Goal: Communication & Community: Answer question/provide support

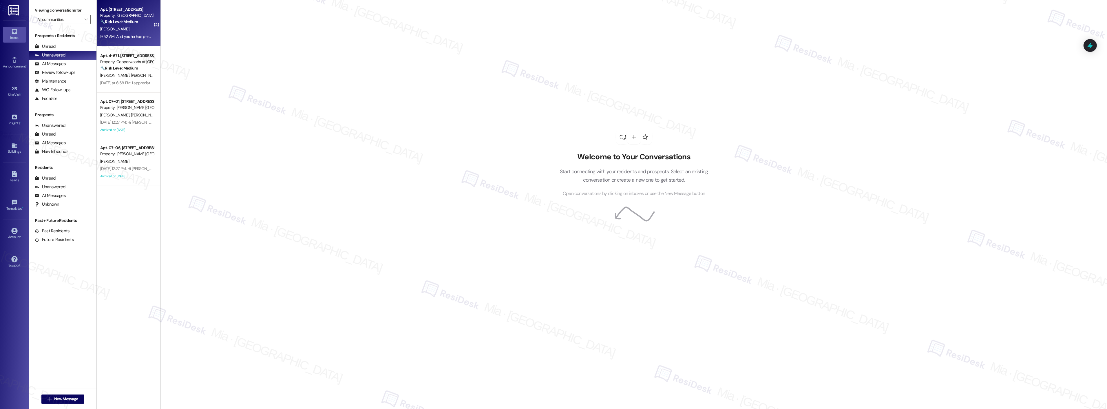
click at [132, 29] on div "[PERSON_NAME]" at bounding box center [127, 28] width 55 height 7
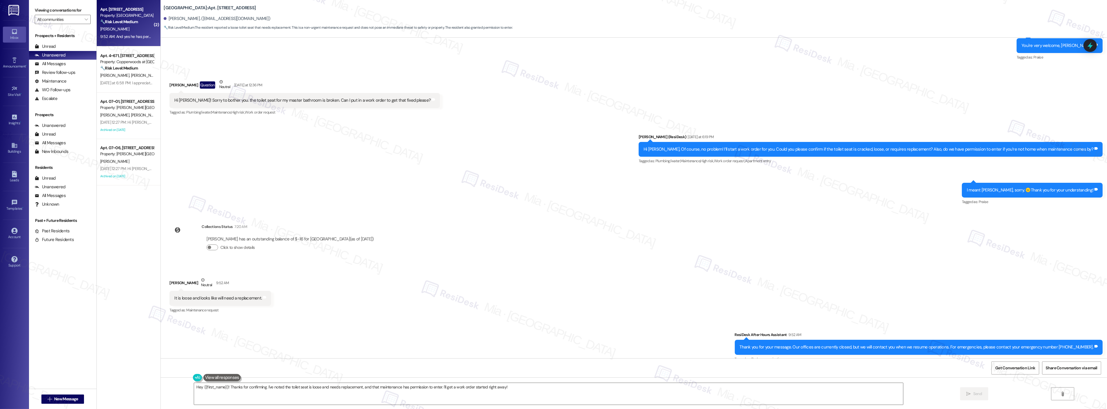
scroll to position [624, 0]
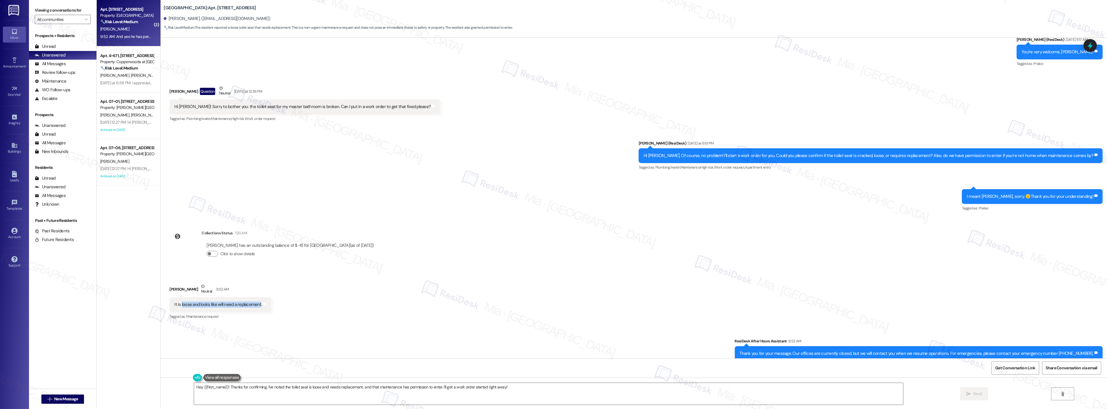
drag, startPoint x: 176, startPoint y: 305, endPoint x: 254, endPoint y: 304, distance: 77.9
click at [254, 304] on div "It is loose and looks like will need a replacement." at bounding box center [217, 305] width 87 height 6
copy div "loose and looks like will need a replacement"
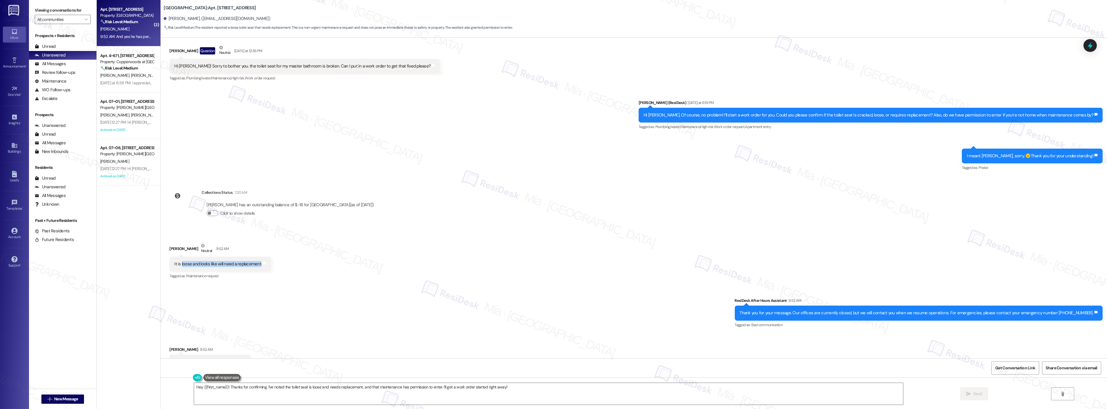
scroll to position [688, 0]
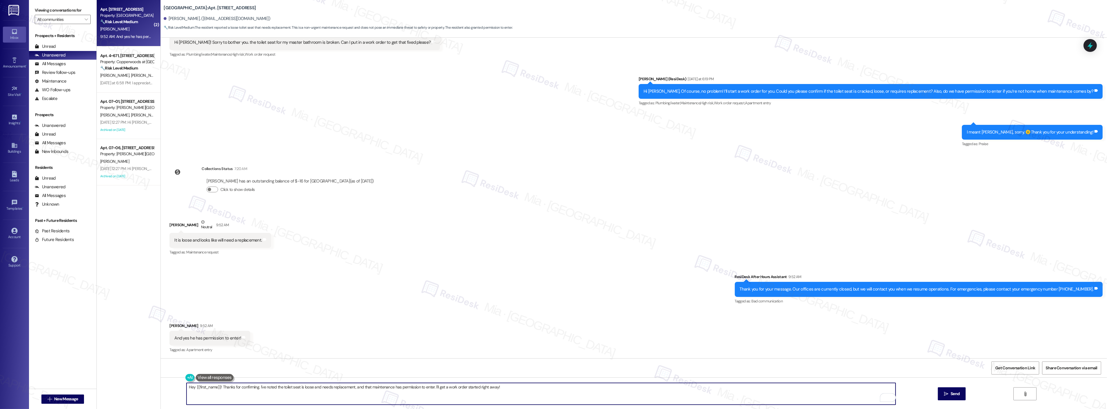
drag, startPoint x: 264, startPoint y: 387, endPoint x: 503, endPoint y: 386, distance: 239.3
click at [503, 386] on textarea "Hey {{first_name}}! Thanks for confirming. I've noted the toilet seat is loose …" at bounding box center [541, 394] width 709 height 22
click at [362, 368] on span "update" at bounding box center [363, 369] width 14 height 5
click at [948, 392] on icon "" at bounding box center [946, 394] width 4 height 5
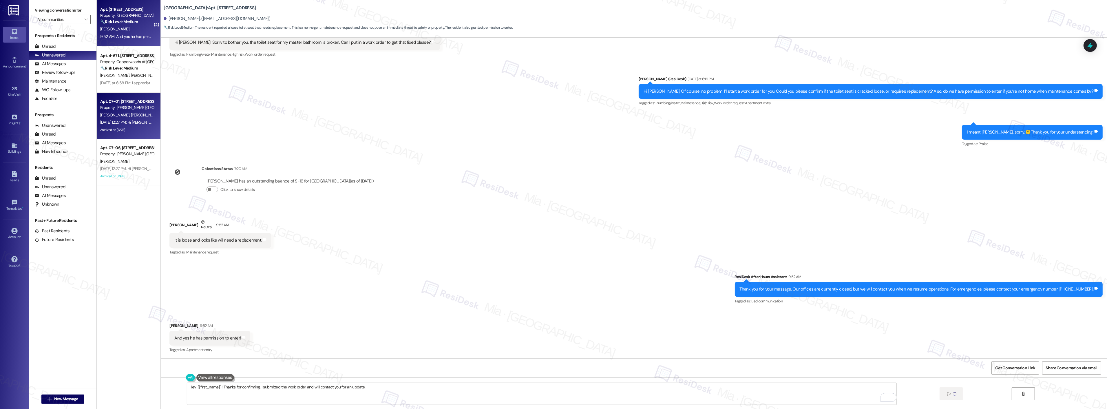
type textarea "Fetching suggested responses. Please feel free to read through the conversation…"
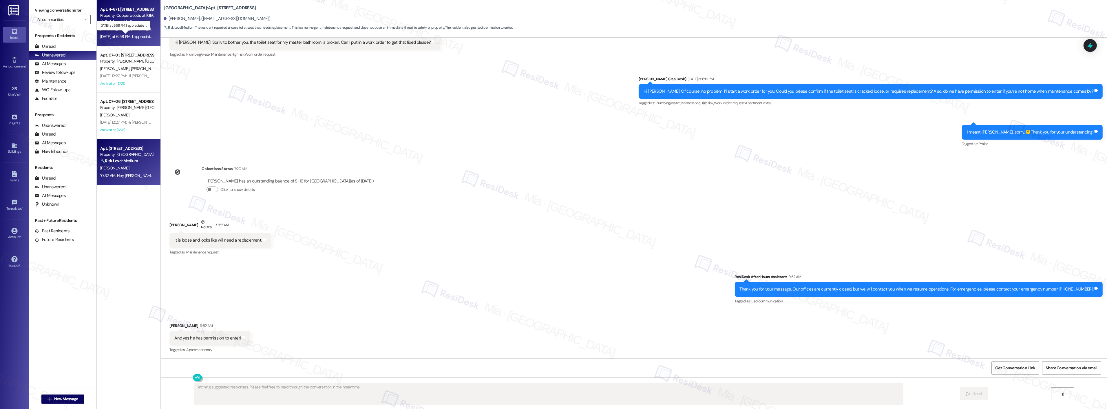
click at [132, 35] on div "[DATE] at 6:58 PM: I appreciate it! [DATE] at 6:58 PM: I appreciate it!" at bounding box center [128, 36] width 56 height 5
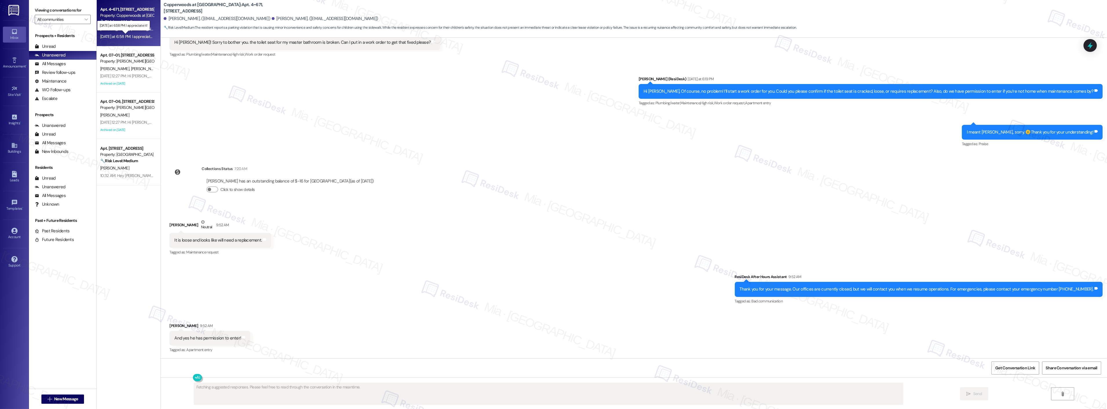
scroll to position [551, 0]
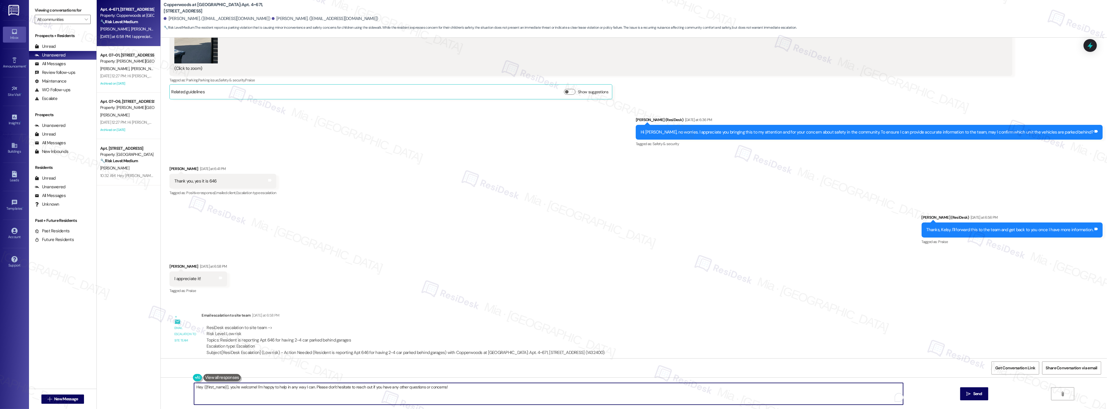
drag, startPoint x: 198, startPoint y: 388, endPoint x: 189, endPoint y: 388, distance: 8.4
click at [194, 388] on textarea "Hey {{first_name}}, you're welcome! I'm happy to help in any way I can. Please …" at bounding box center [548, 394] width 709 height 22
drag, startPoint x: 247, startPoint y: 388, endPoint x: 304, endPoint y: 386, distance: 57.1
click at [304, 386] on textarea "Sure {{first_name}}, you're welcome! I'm happy to help in any way I can. Please…" at bounding box center [541, 394] width 709 height 22
type textarea "Sure {{first_name}}, you're welcome! I'm happy to help in any way I can. Please…"
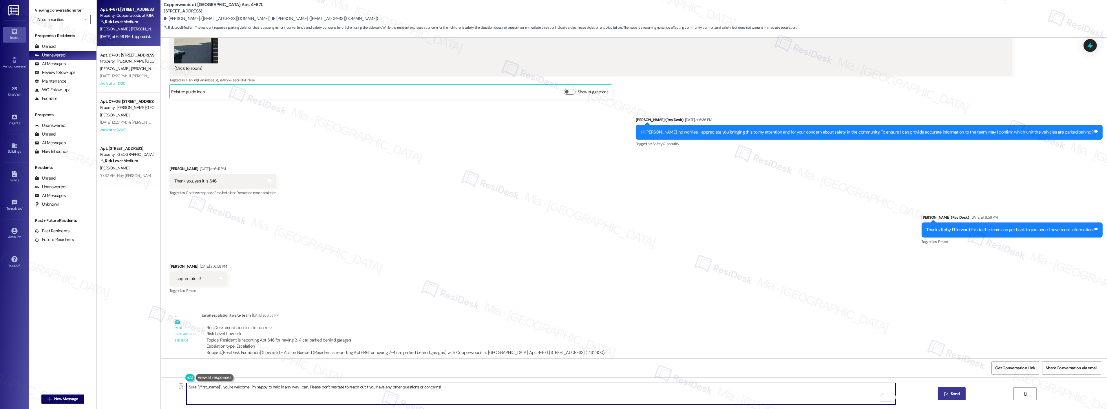
click at [943, 393] on span " Send" at bounding box center [952, 394] width 18 height 6
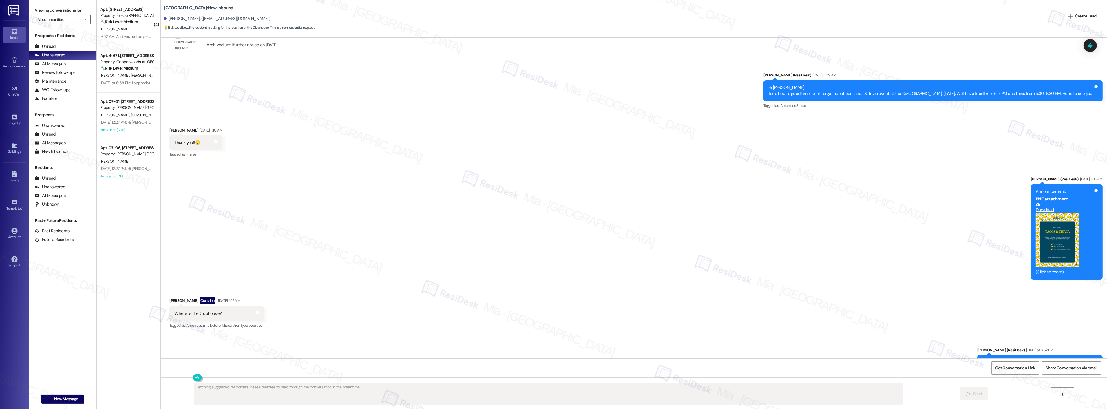
scroll to position [6277, 0]
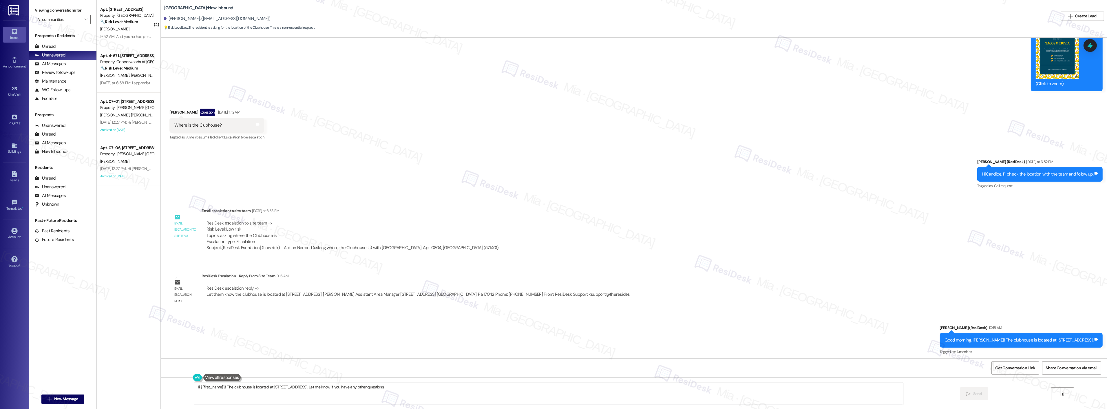
type textarea "Hi {{first_name}}! The clubhouse is located at 218 Wheatstone Lane. Let me know…"
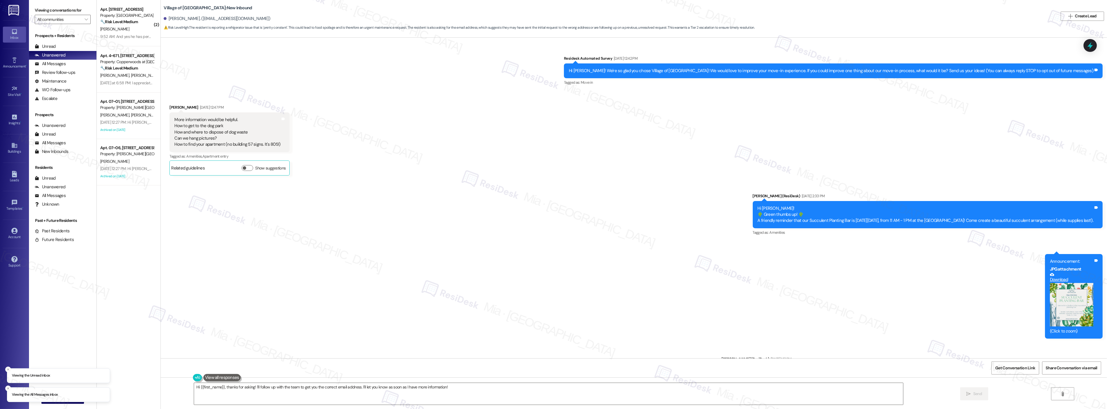
scroll to position [2003, 0]
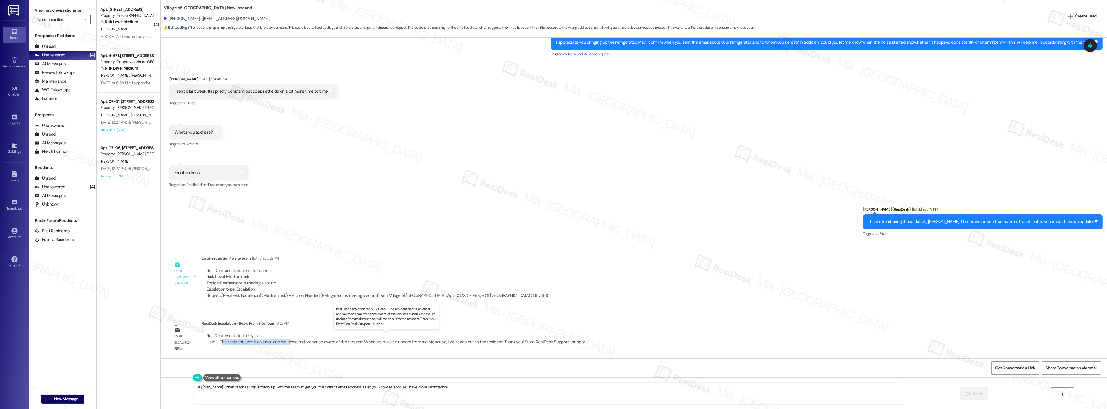
drag, startPoint x: 216, startPoint y: 341, endPoint x: 284, endPoint y: 341, distance: 67.8
click at [284, 341] on div "ResiDesk escalation reply -> Hello – The resident sent it an email and we made …" at bounding box center [396, 339] width 379 height 12
click at [279, 341] on div "ResiDesk escalation reply -> Hello – The resident sent it an email and we made …" at bounding box center [396, 339] width 379 height 12
drag, startPoint x: 275, startPoint y: 342, endPoint x: 491, endPoint y: 343, distance: 216.1
click at [491, 343] on div "ResiDesk escalation reply -> Hello – The resident sent it an email and we made …" at bounding box center [396, 339] width 379 height 12
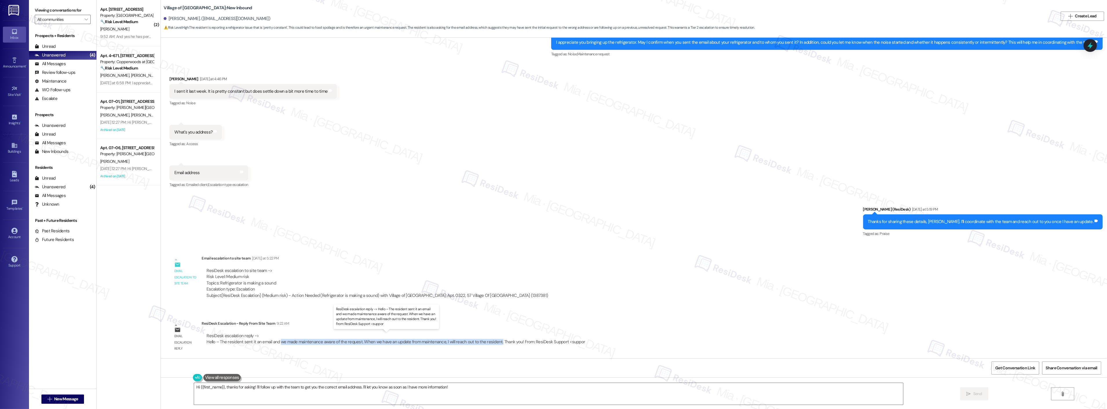
copy div "we made maintenance aware of the request. When we have an update from maintenan…"
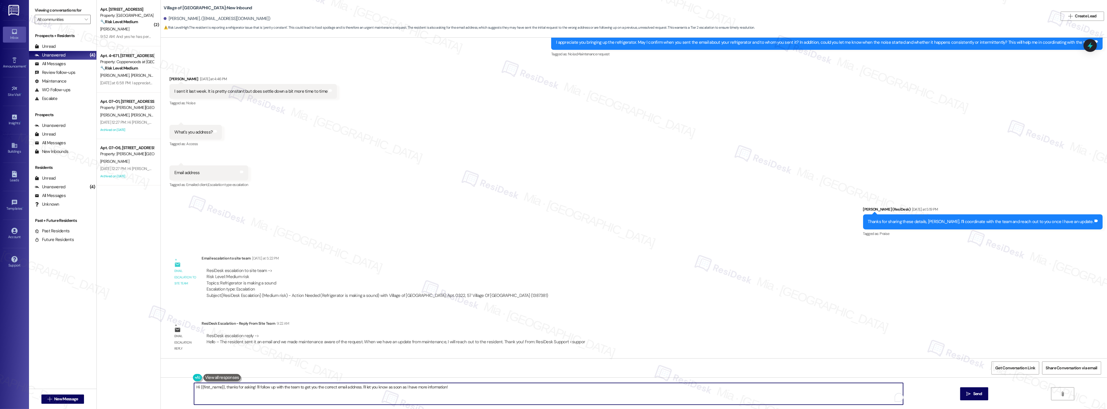
drag, startPoint x: 196, startPoint y: 389, endPoint x: 185, endPoint y: 389, distance: 10.1
click at [185, 389] on div "Hi {{first_name}}, thanks for asking! I'll follow up with the team to get you t…" at bounding box center [634, 399] width 947 height 43
click at [236, 388] on textarea "Good morning {{first_name}}, thanks for asking! I'll follow up with the team to…" at bounding box center [541, 394] width 709 height 22
click at [234, 388] on textarea "Good morning {{first_name}}, thanks for asking! I'll follow up with the team to…" at bounding box center [541, 394] width 709 height 22
click at [236, 388] on textarea "Good morning {{first_name}}! thanks for asking! I'll follow up with the team to…" at bounding box center [541, 394] width 709 height 22
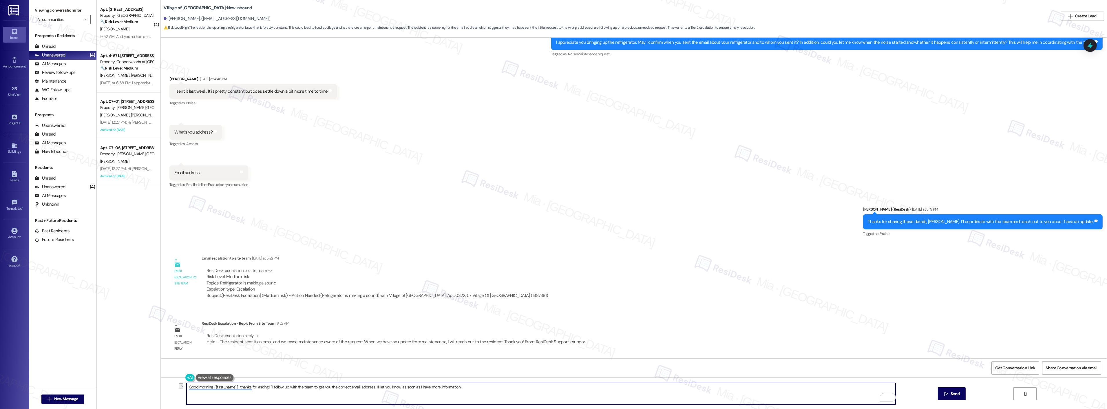
drag, startPoint x: 236, startPoint y: 388, endPoint x: 467, endPoint y: 387, distance: 231.2
click at [467, 387] on textarea "Good morning {{first_name}}! thanks for asking! I'll follow up with the team to…" at bounding box center [541, 394] width 709 height 22
paste textarea "Your request has been received and forwarded to maintenance. I’ll follow up wit…"
click at [300, 387] on textarea "Good morning {{first_name}}! Your request has been received and forwarded to ma…" at bounding box center [541, 394] width 709 height 22
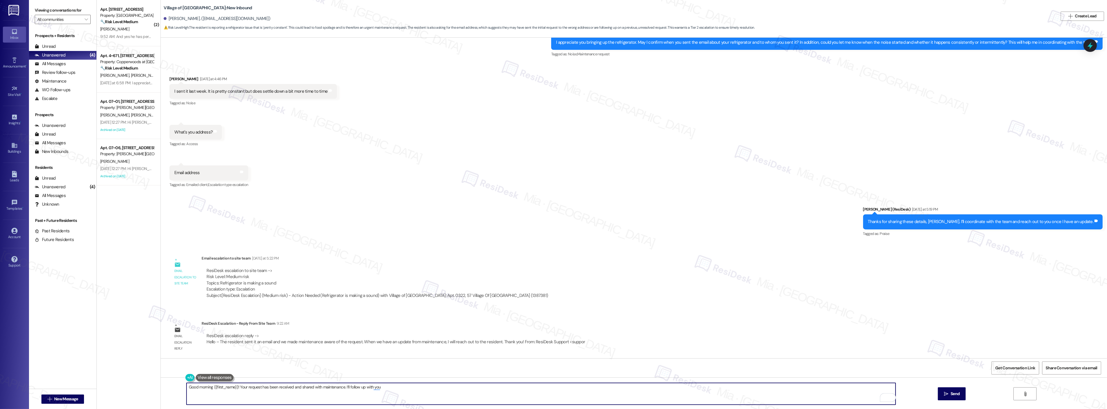
click at [380, 385] on textarea "Good morning {{first_name}}! Your request has been received and shared with mai…" at bounding box center [541, 394] width 709 height 22
drag, startPoint x: 341, startPoint y: 386, endPoint x: 433, endPoint y: 385, distance: 91.9
click at [419, 385] on textarea "Good morning {{first_name}}! Your request has been received and shared with mai…" at bounding box center [541, 394] width 709 height 22
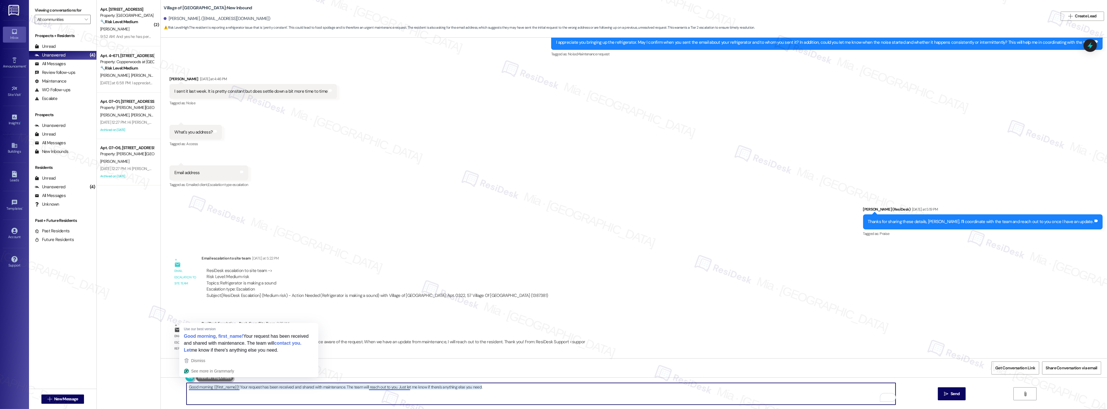
click at [380, 389] on textarea "Good morning {{first_name}}! Your request has been received and shared with mai…" at bounding box center [541, 394] width 709 height 22
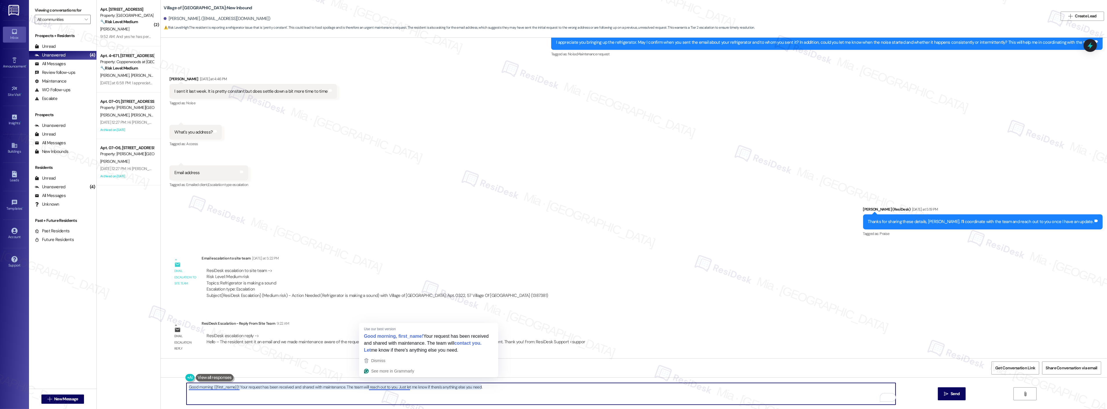
click at [403, 387] on textarea "Good morning {{first_name}}! Your request has been received and shared with mai…" at bounding box center [541, 394] width 709 height 22
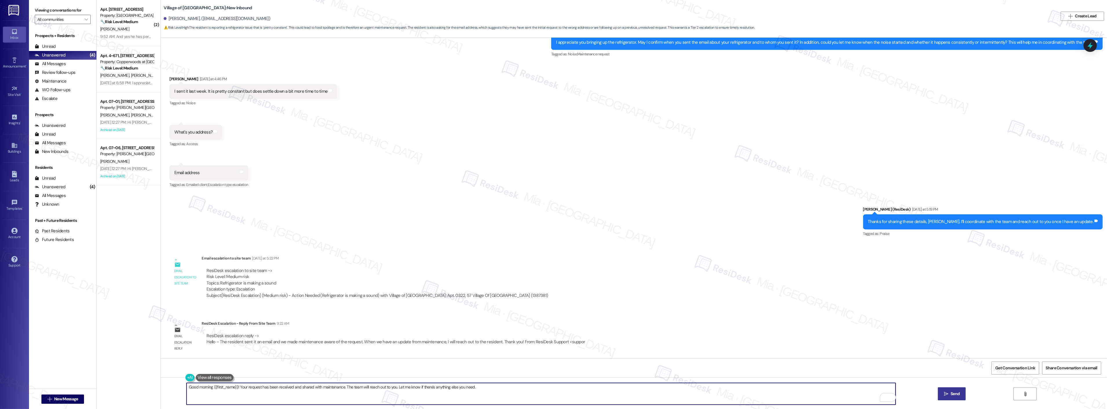
type textarea "Good morning {{first_name}}! Your request has been received and shared with mai…"
click at [957, 398] on button " Send" at bounding box center [952, 393] width 28 height 13
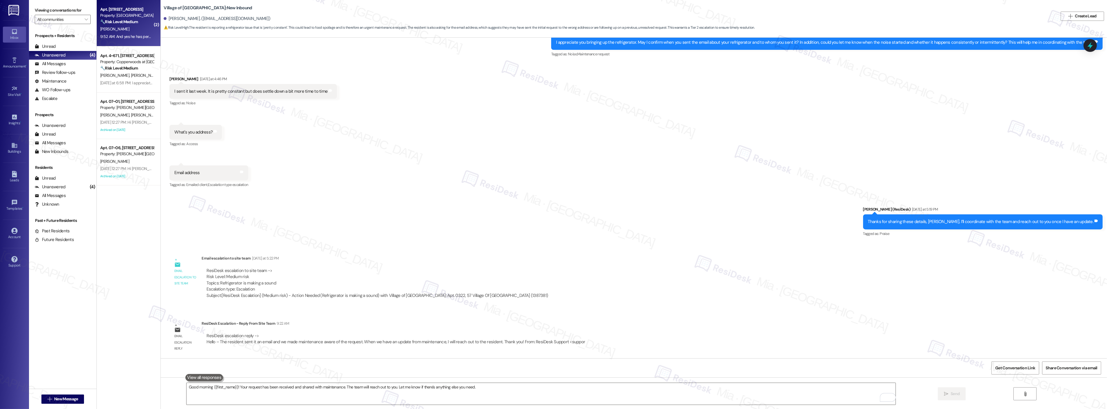
click at [125, 29] on div "[PERSON_NAME]" at bounding box center [127, 28] width 55 height 7
type textarea "Fetching suggested responses. Please feel free to read through the conversation…"
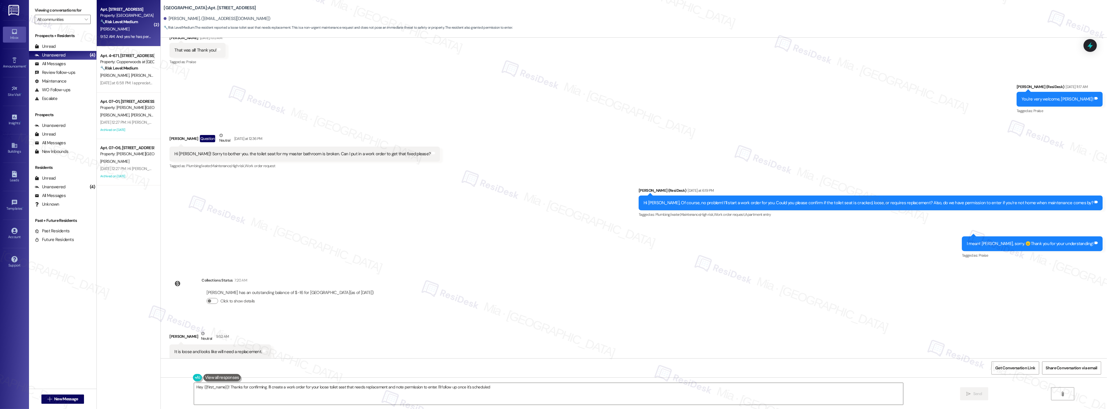
type textarea "Hey {{first_name}}! Thanks for confirming. I'll create a work order for your lo…"
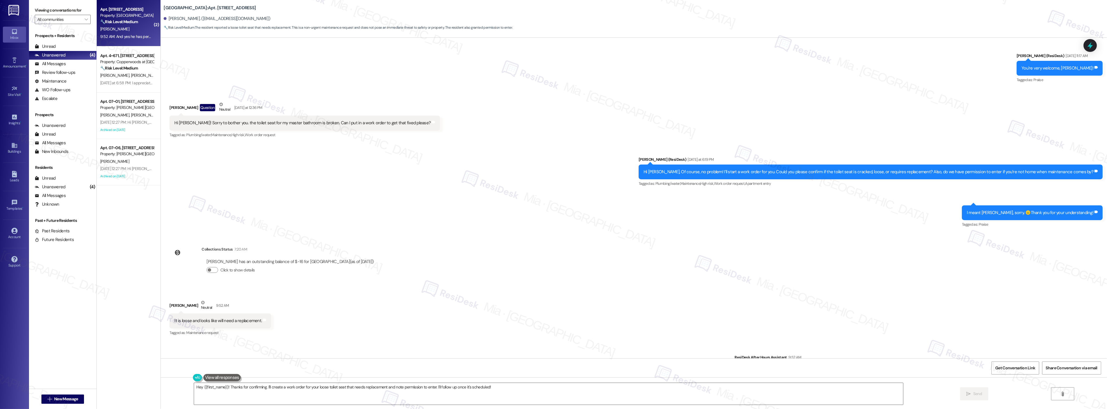
scroll to position [688, 0]
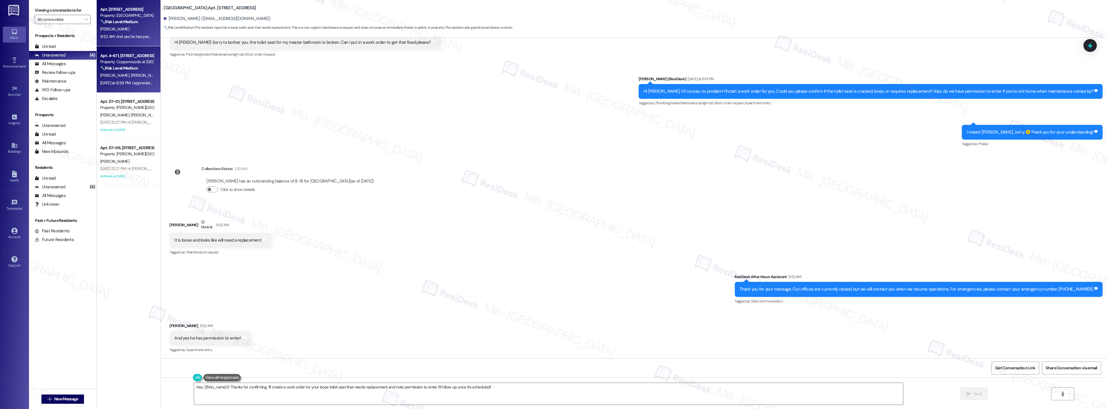
click at [131, 78] on span "[PERSON_NAME]" at bounding box center [145, 75] width 29 height 5
type textarea "Hey {{first_name}}! Thanks for confirming. I'll create a work order for your lo…"
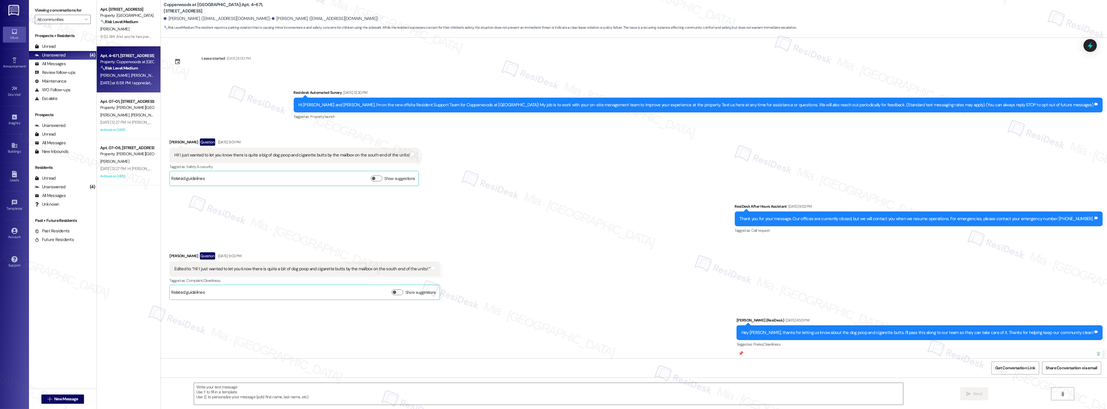
scroll to position [551, 0]
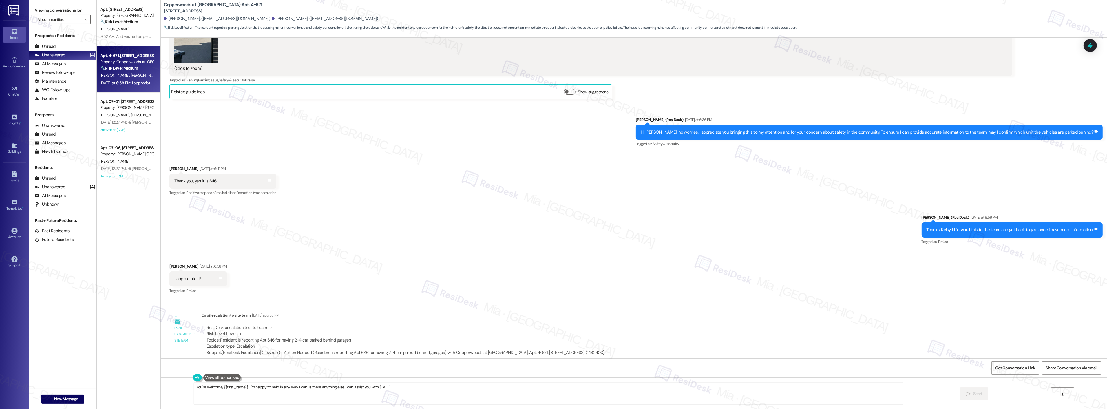
type textarea "You're welcome, {{first_name}}! I'm happy to help in any way I can. Is there an…"
click at [128, 123] on div "Sep 03, 2025 at 12:27 PM: Hi Rebecca and Juan, how are you? This is a friendly …" at bounding box center [239, 122] width 278 height 5
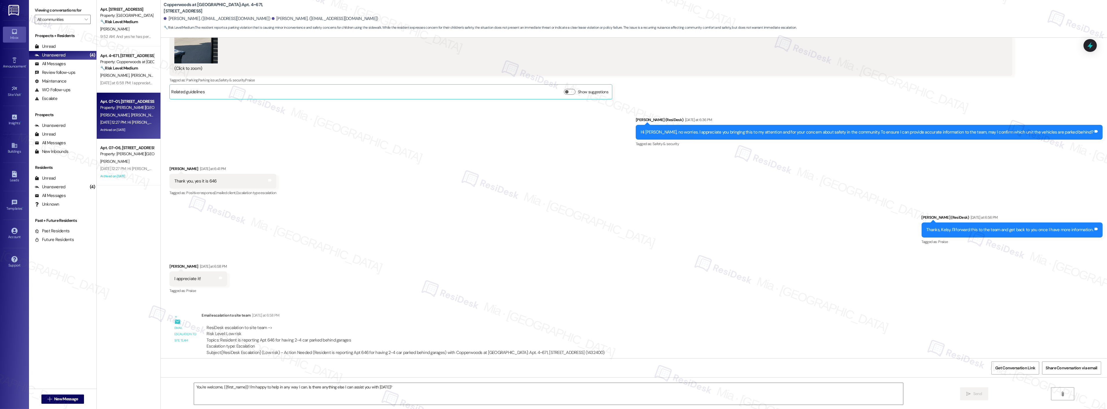
type textarea "Fetching suggested responses. Please feel free to read through the conversation…"
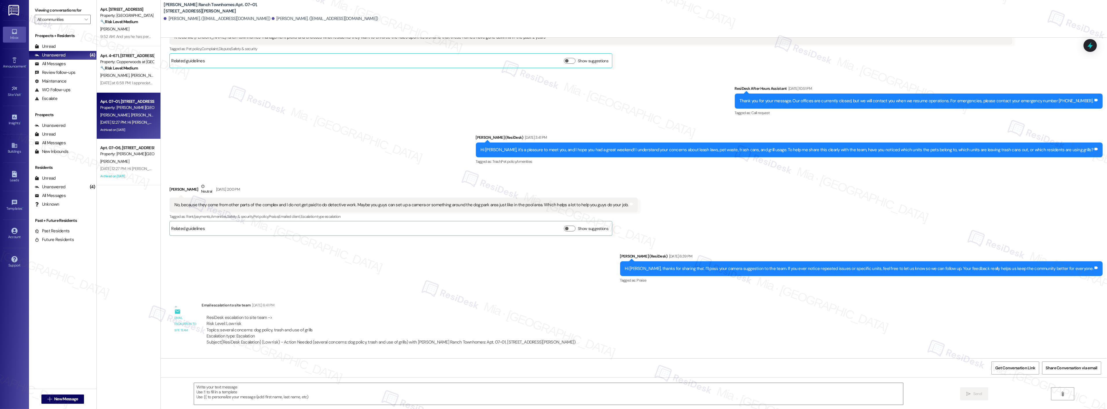
type textarea "Fetching suggested responses. Please feel free to read through the conversation…"
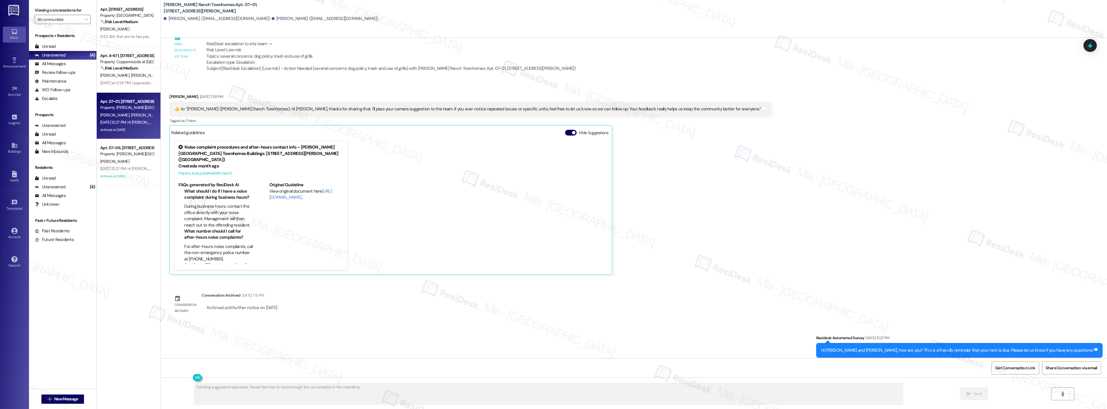
scroll to position [409, 0]
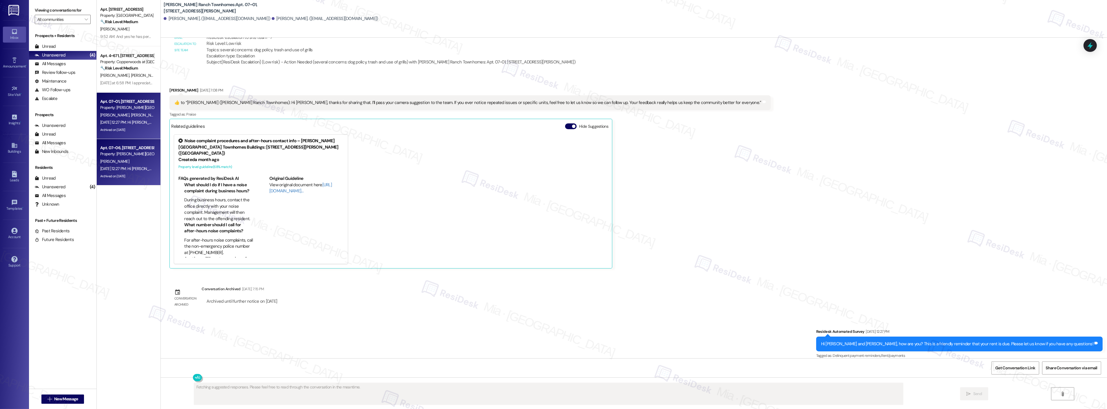
click at [115, 159] on span "[PERSON_NAME]" at bounding box center [114, 161] width 29 height 5
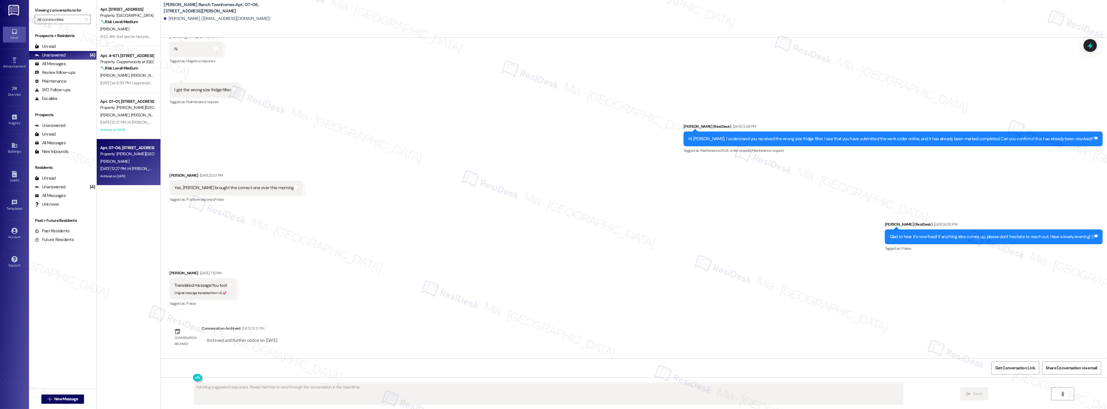
scroll to position [199, 0]
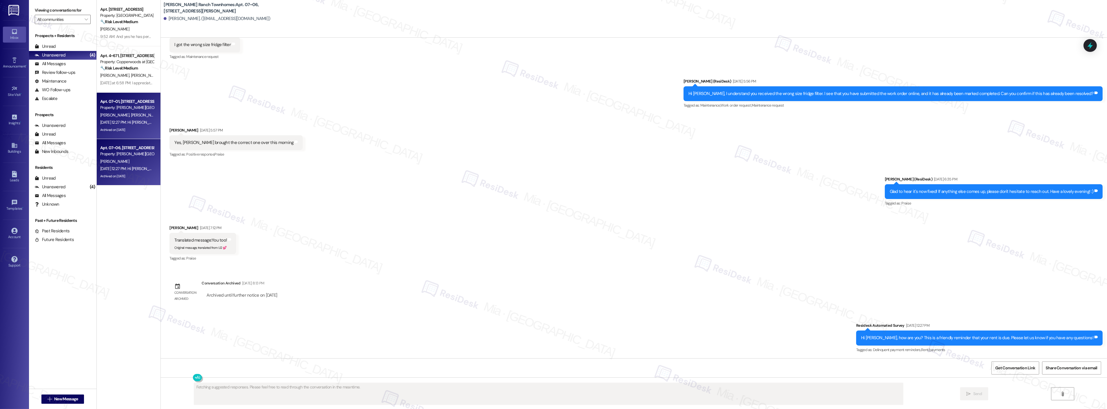
click at [123, 106] on div "Property: [PERSON_NAME][GEOGRAPHIC_DATA] Townhomes" at bounding box center [127, 108] width 54 height 6
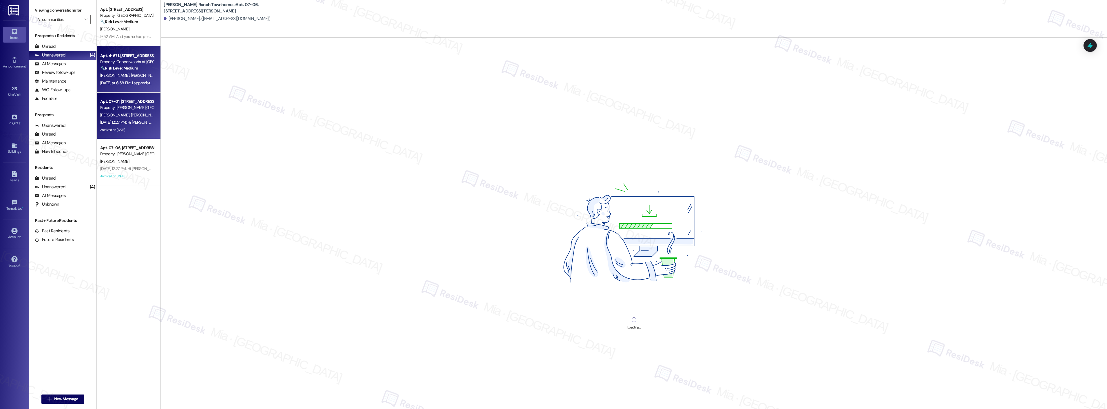
click at [130, 76] on div "K. Shuman K. Arigot" at bounding box center [127, 75] width 55 height 7
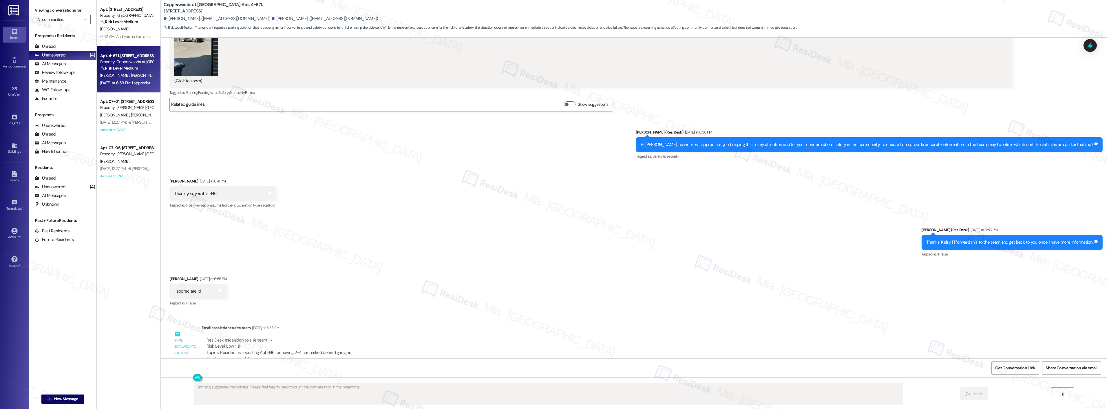
scroll to position [551, 0]
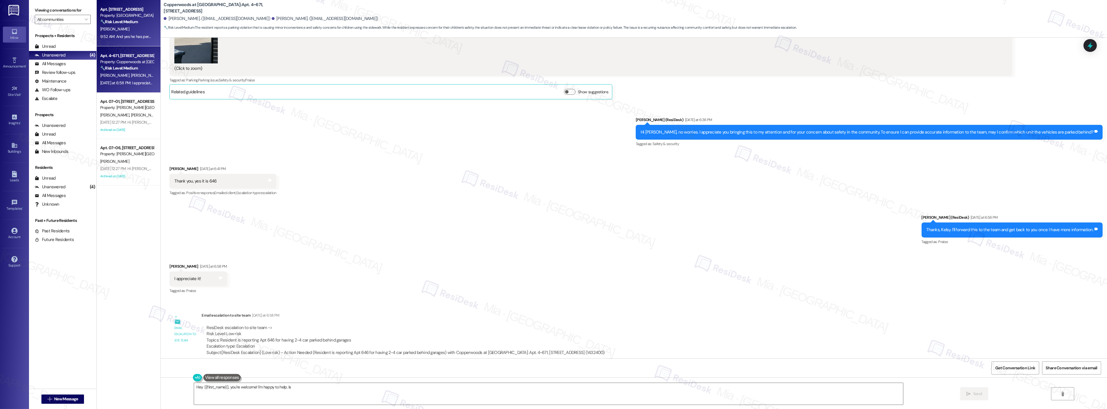
type textarea "Hey {{first_name}}, you're welcome! I'm happy to help. Is"
click at [134, 39] on div "9:52 AM: And yes he has permission to enter! 9:52 AM: And yes he has permission…" at bounding box center [138, 36] width 76 height 5
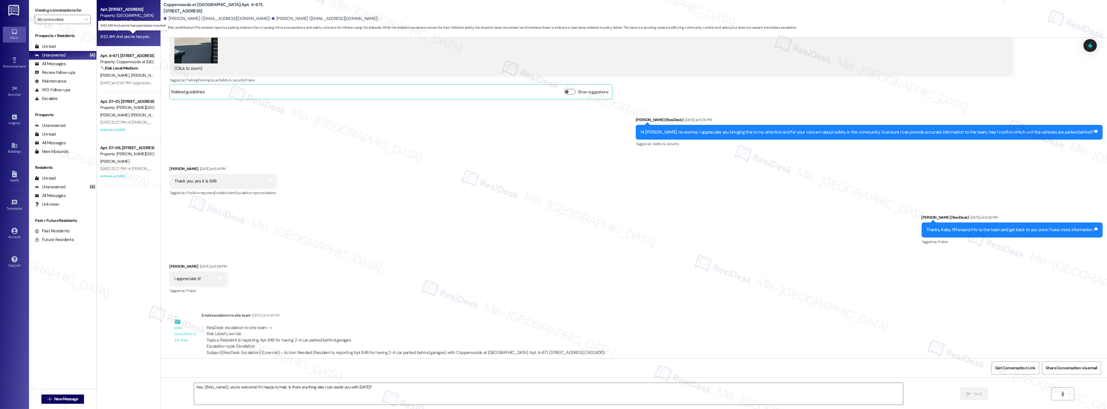
type textarea "Fetching suggested responses. Please feel free to read through the conversation…"
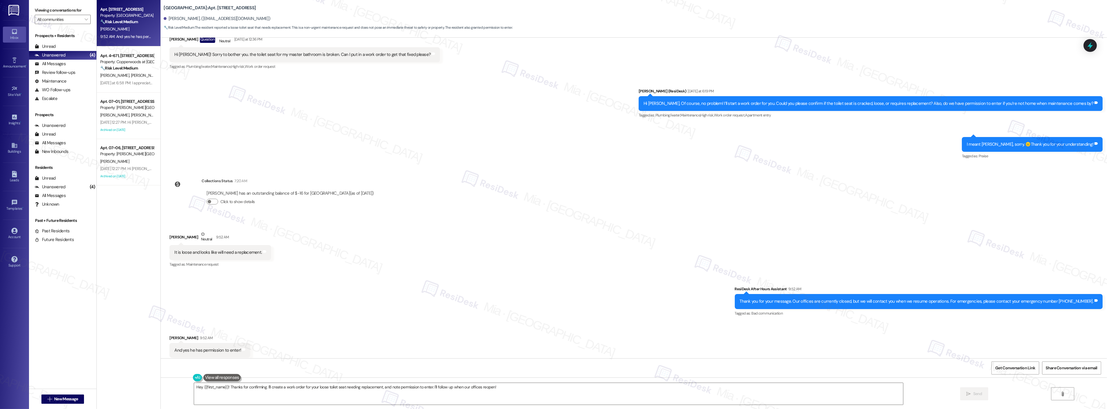
scroll to position [688, 0]
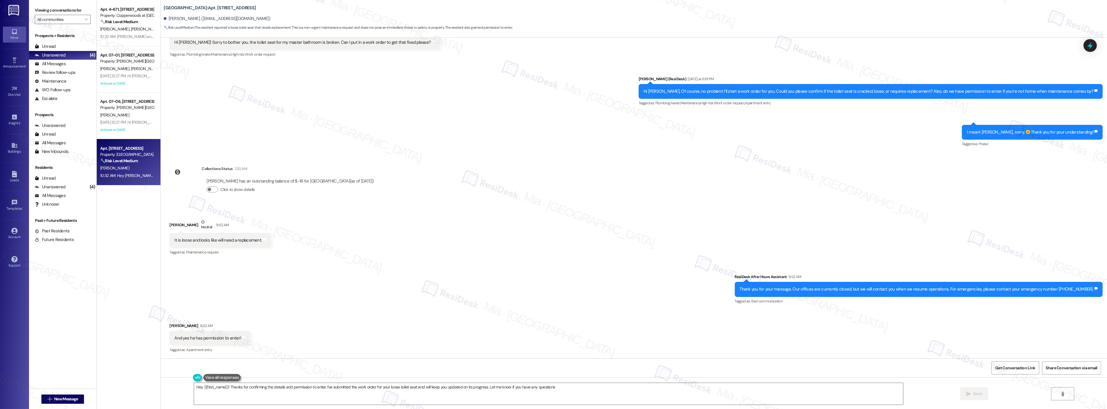
type textarea "Hey {{first_name}}! Thanks for confirming the details and permission to enter. …"
